Goal: Task Accomplishment & Management: Complete application form

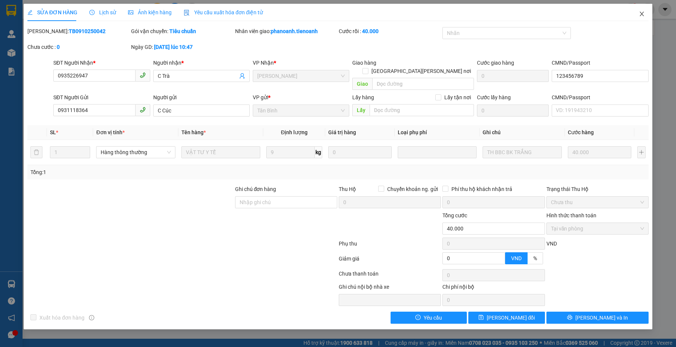
click at [645, 12] on span "Close" at bounding box center [641, 14] width 21 height 21
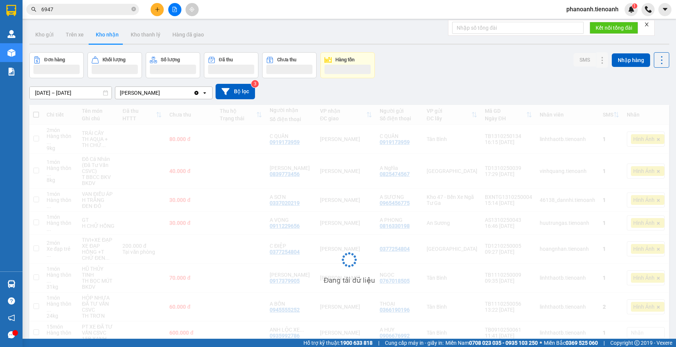
click at [69, 12] on input "6947" at bounding box center [85, 9] width 89 height 8
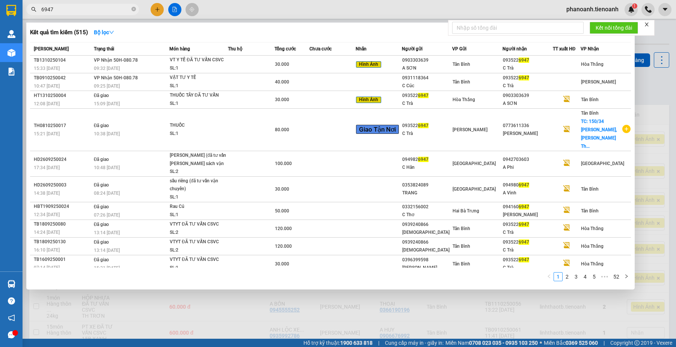
click at [69, 12] on input "6947" at bounding box center [85, 9] width 89 height 8
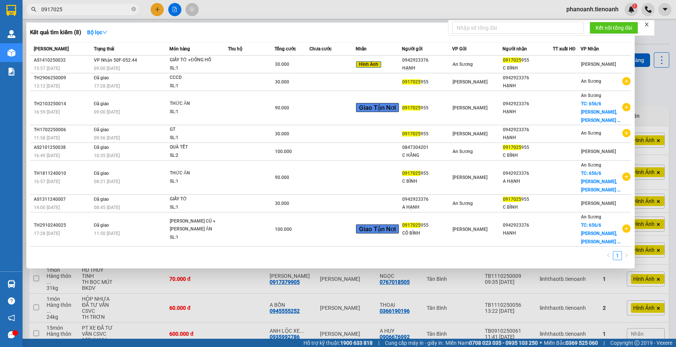
type input "0917025"
click at [551, 60] on div "0917025 955" at bounding box center [528, 60] width 50 height 8
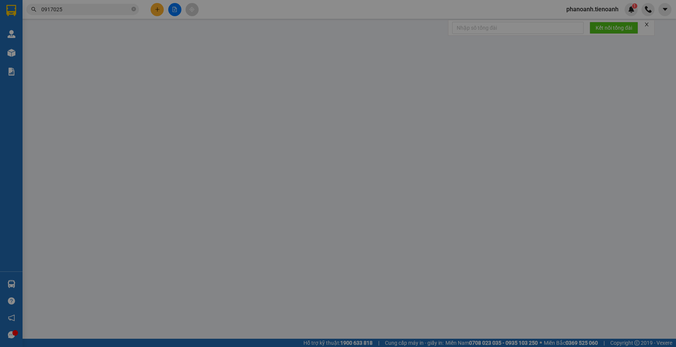
type input "0917025955"
type input "C BÌNH"
type input "0942923376"
type input "HẠNH"
type input "0"
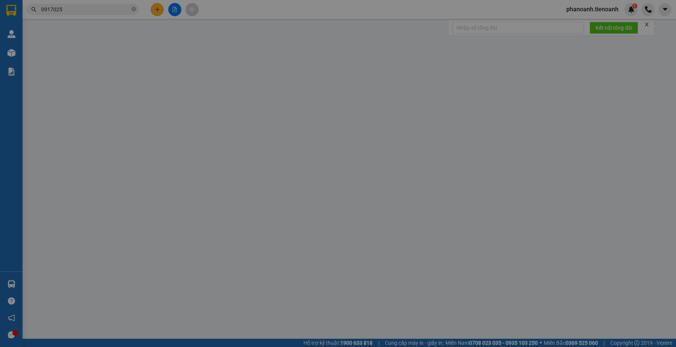
type input "30.000"
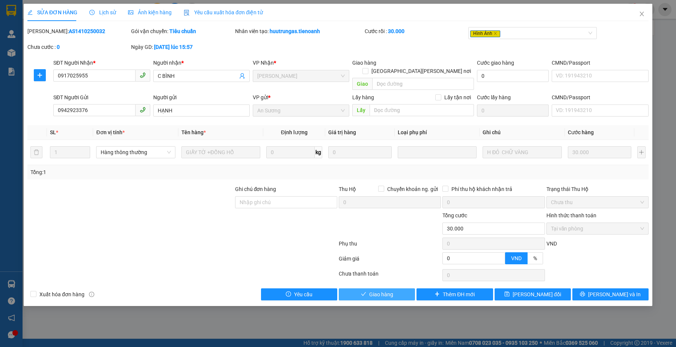
click at [391, 290] on span "Giao hàng" at bounding box center [381, 294] width 24 height 8
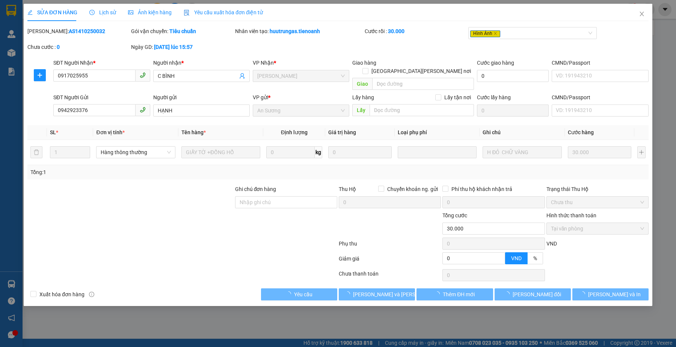
click at [247, 267] on div at bounding box center [182, 274] width 311 height 15
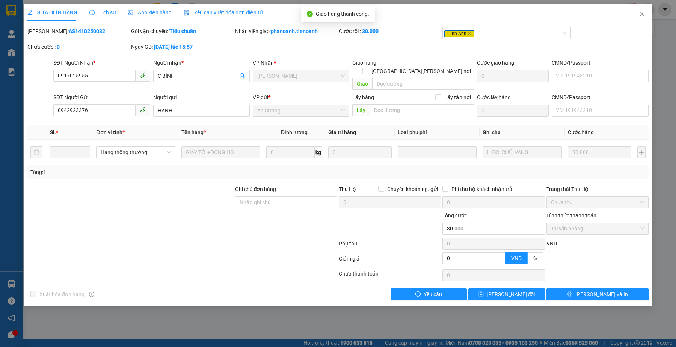
click at [165, 13] on span "Ảnh kiện hàng" at bounding box center [150, 12] width 44 height 6
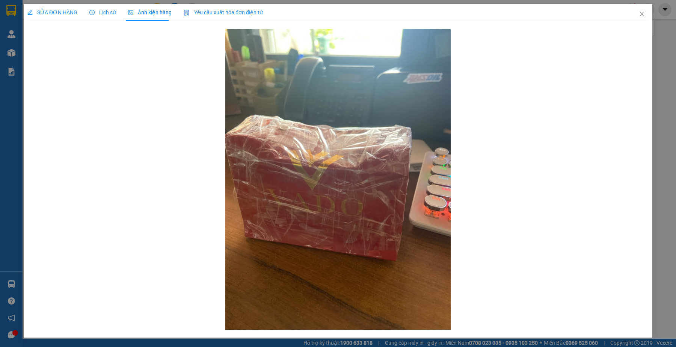
click at [53, 20] on div "SỬA ĐƠN HÀNG" at bounding box center [52, 12] width 50 height 17
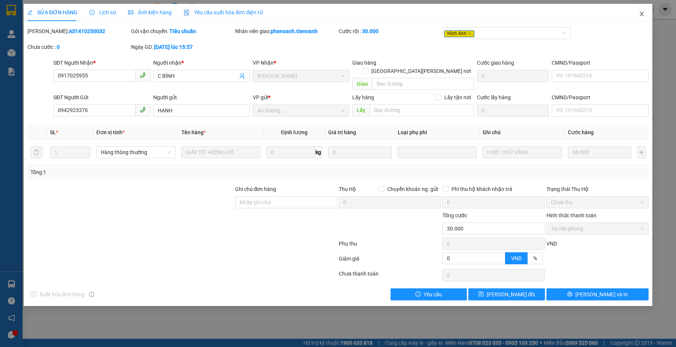
drag, startPoint x: 642, startPoint y: 19, endPoint x: 235, endPoint y: 0, distance: 407.2
click at [641, 19] on span "Close" at bounding box center [641, 14] width 21 height 21
